Goal: Check status: Check status

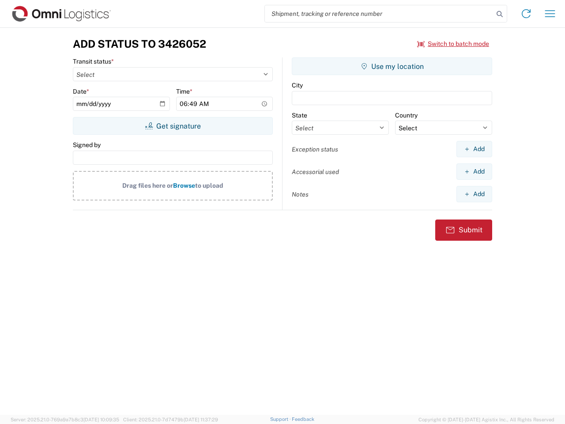
click at [379, 14] on input "search" at bounding box center [379, 13] width 229 height 17
click at [500, 14] on icon at bounding box center [500, 14] width 12 height 12
click at [526, 14] on icon at bounding box center [526, 14] width 14 height 14
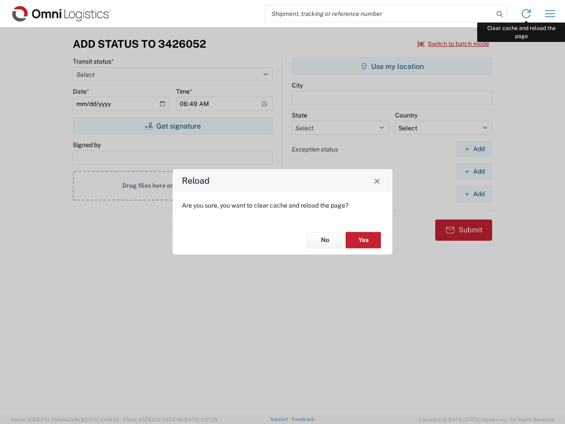
click at [550, 14] on div "Reload Are you sure, you want to clear cache and reload the page? No Yes" at bounding box center [282, 212] width 565 height 424
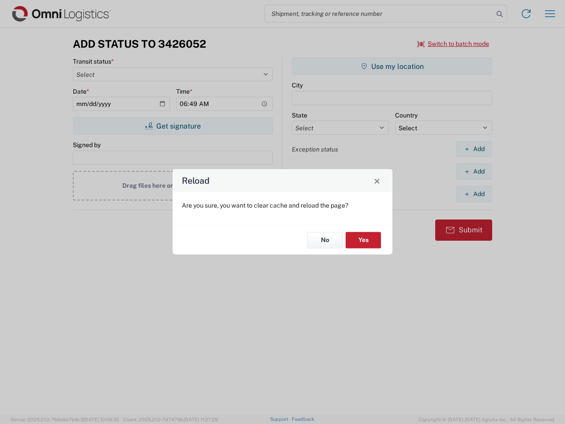
click at [453, 44] on div "Reload Are you sure, you want to clear cache and reload the page? No Yes" at bounding box center [282, 212] width 565 height 424
click at [173, 126] on div "Reload Are you sure, you want to clear cache and reload the page? No Yes" at bounding box center [282, 212] width 565 height 424
click at [392, 66] on div "Reload Are you sure, you want to clear cache and reload the page? No Yes" at bounding box center [282, 212] width 565 height 424
click at [474, 149] on div "Reload Are you sure, you want to clear cache and reload the page? No Yes" at bounding box center [282, 212] width 565 height 424
click at [474, 171] on div "Reload Are you sure, you want to clear cache and reload the page? No Yes" at bounding box center [282, 212] width 565 height 424
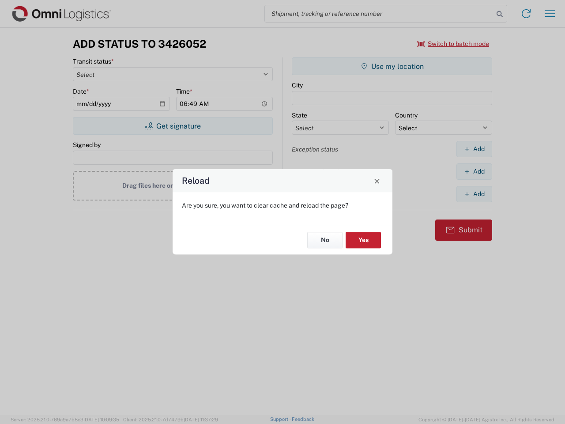
click at [474, 194] on div "Reload Are you sure, you want to clear cache and reload the page? No Yes" at bounding box center [282, 212] width 565 height 424
